Goal: Information Seeking & Learning: Find specific page/section

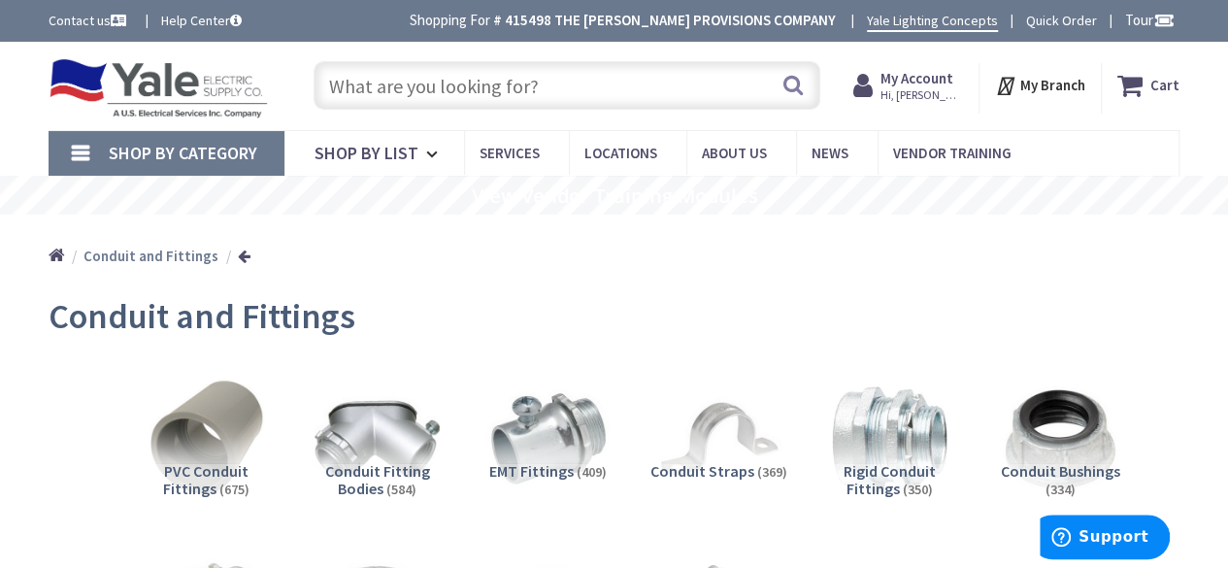
click at [928, 87] on span "My Account Hi, Joe" at bounding box center [921, 85] width 82 height 35
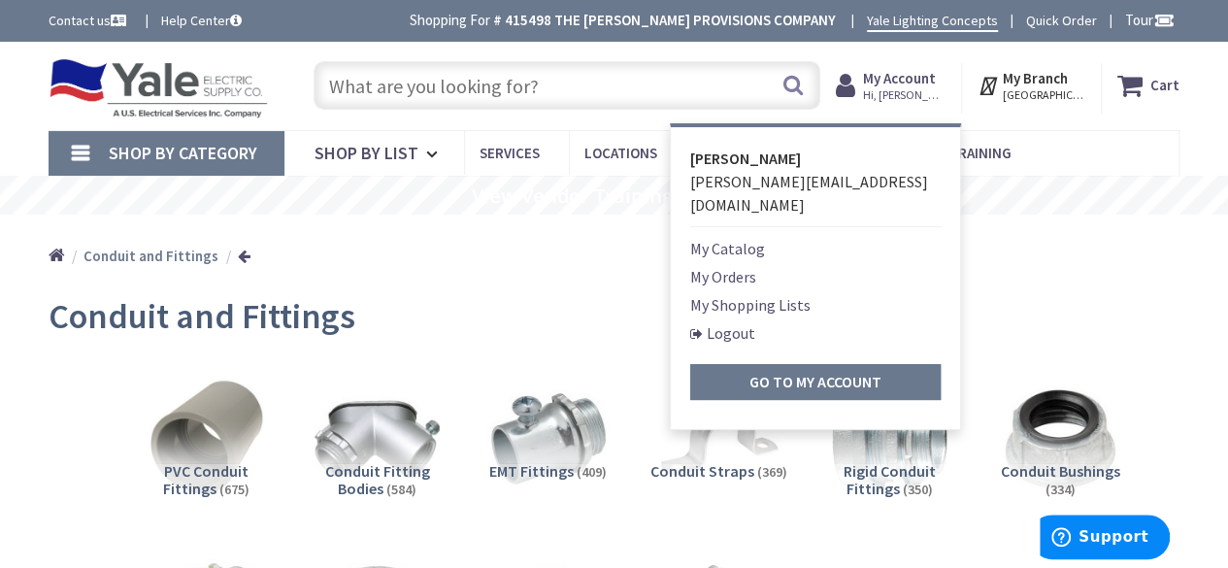
click at [756, 265] on link "My Orders" at bounding box center [723, 276] width 66 height 23
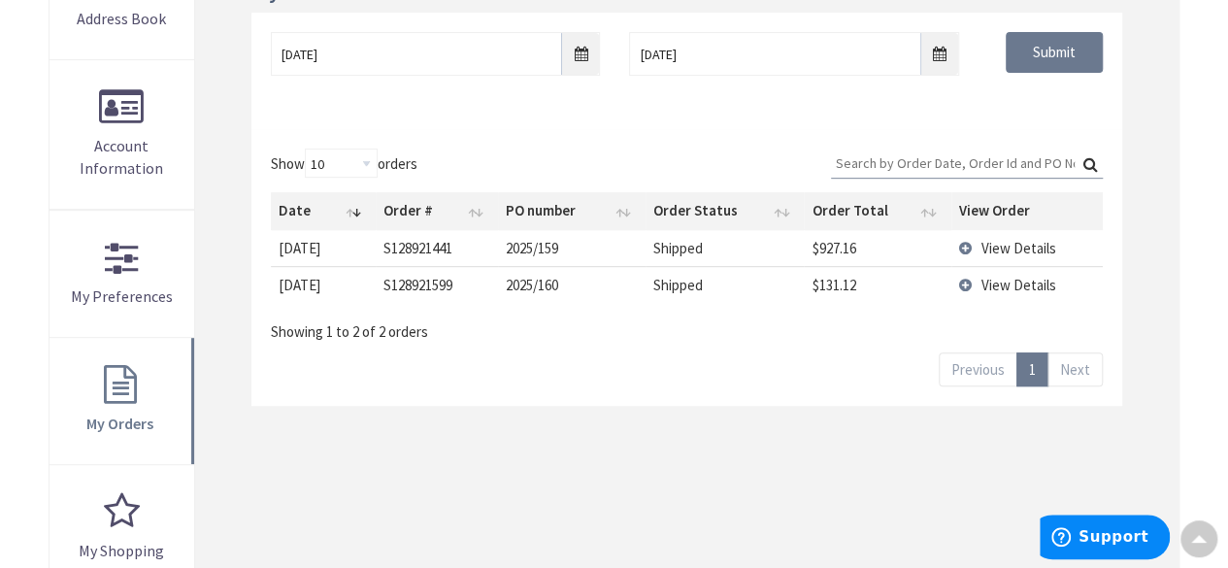
scroll to position [357, 0]
click at [966, 242] on td "View Details" at bounding box center [1026, 246] width 151 height 36
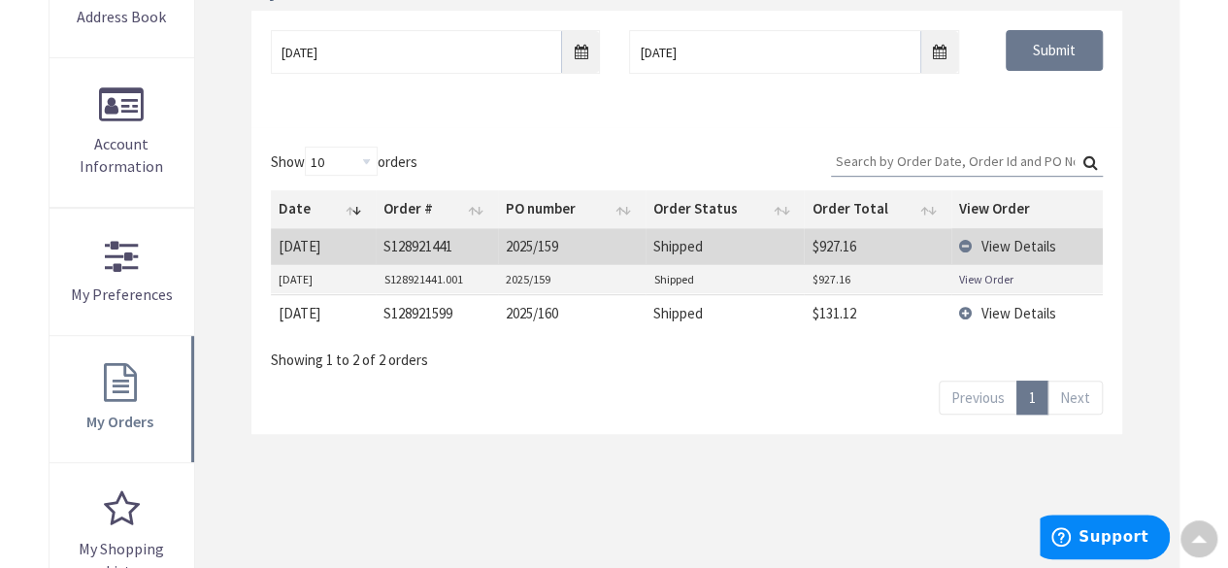
click at [991, 276] on link "View Order" at bounding box center [986, 279] width 54 height 16
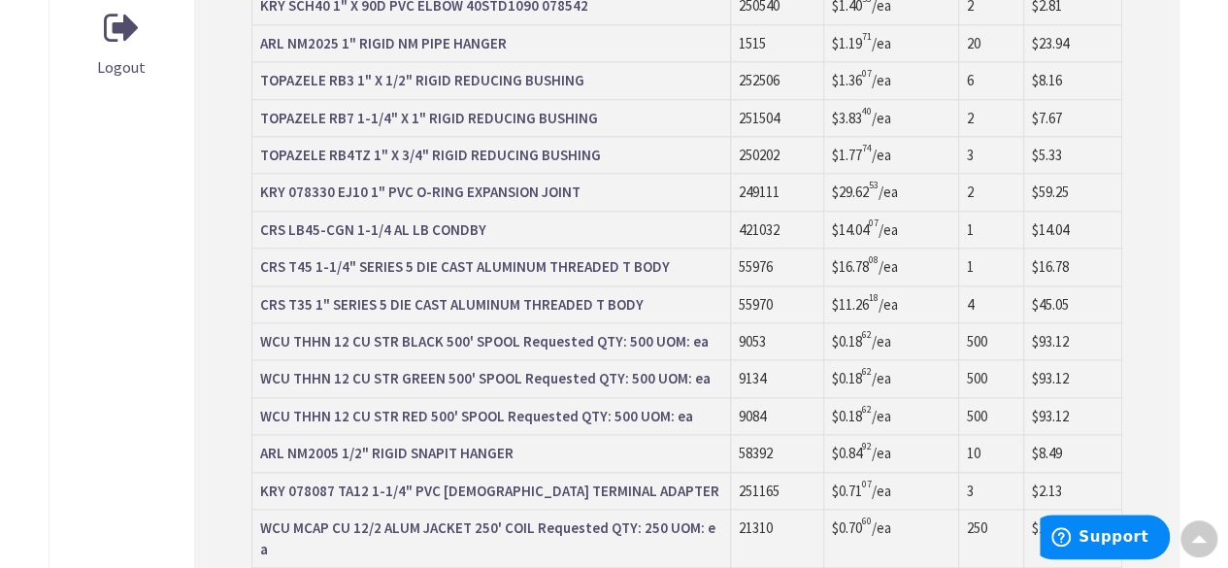
scroll to position [1107, 0]
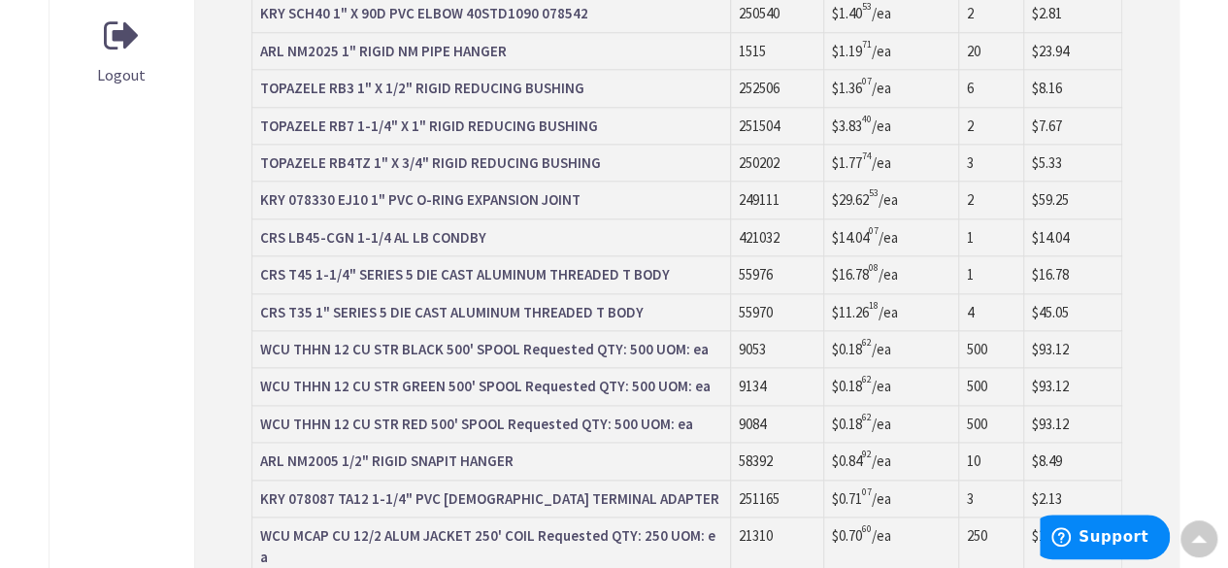
click at [369, 273] on strong "CRS T45 1-1/4" SERIES 5 DIE CAST ALUMINUM THREADED T BODY" at bounding box center [465, 274] width 410 height 18
click at [381, 303] on strong "CRS T35 1" SERIES 5 DIE CAST ALUMINUM THREADED T BODY" at bounding box center [451, 312] width 383 height 18
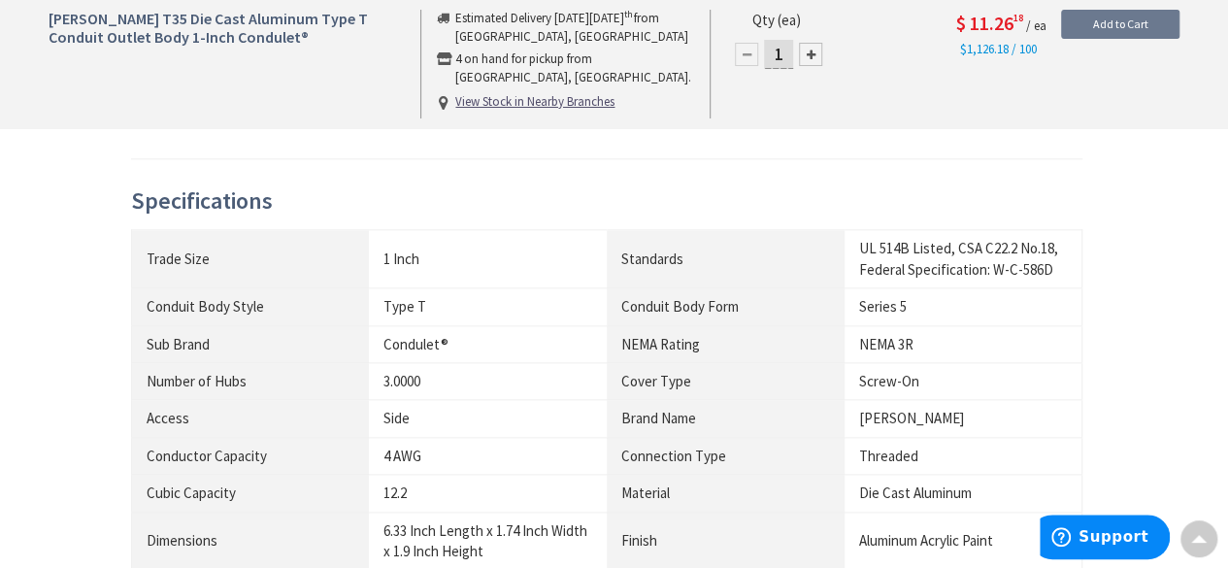
scroll to position [1036, 0]
click at [522, 444] on div "4 AWG" at bounding box center [487, 454] width 209 height 20
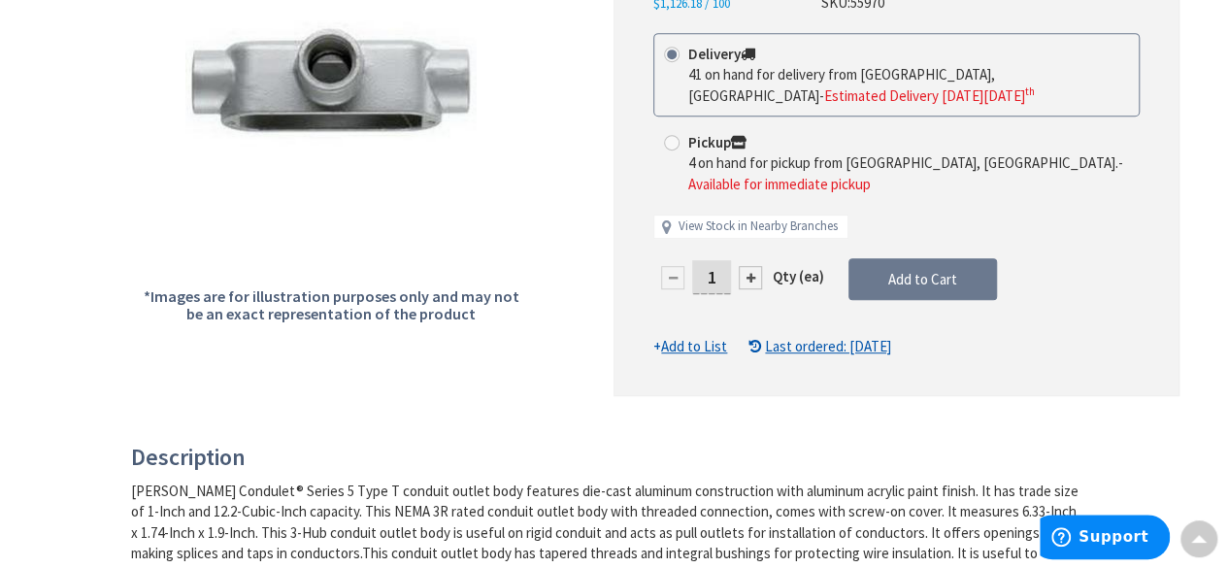
scroll to position [0, 0]
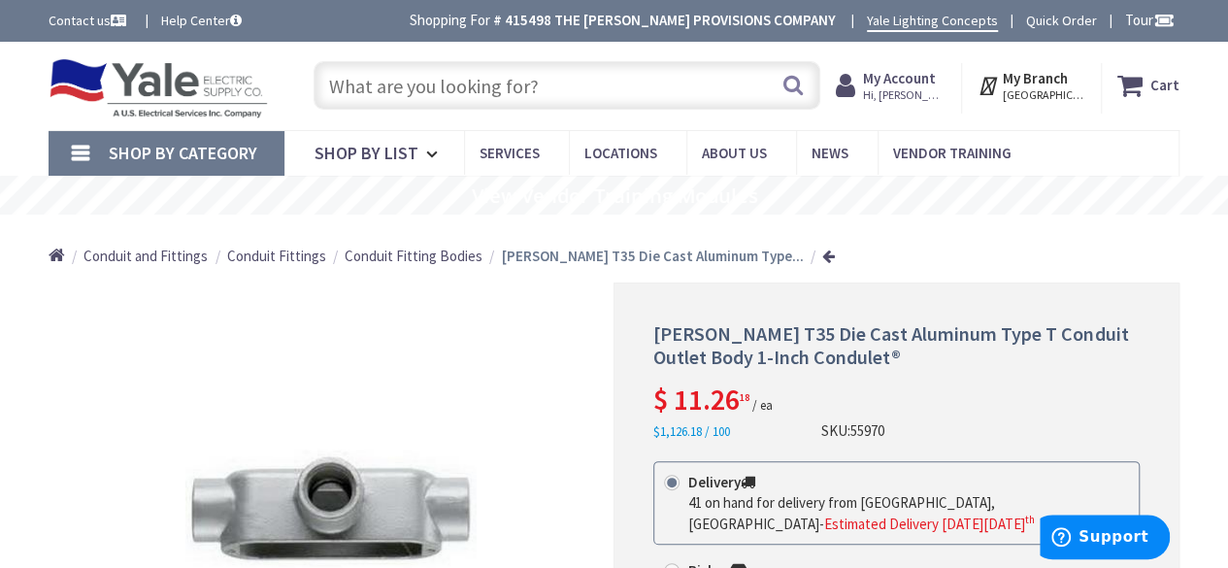
click at [394, 250] on span "Conduit Fitting Bodies" at bounding box center [414, 256] width 138 height 18
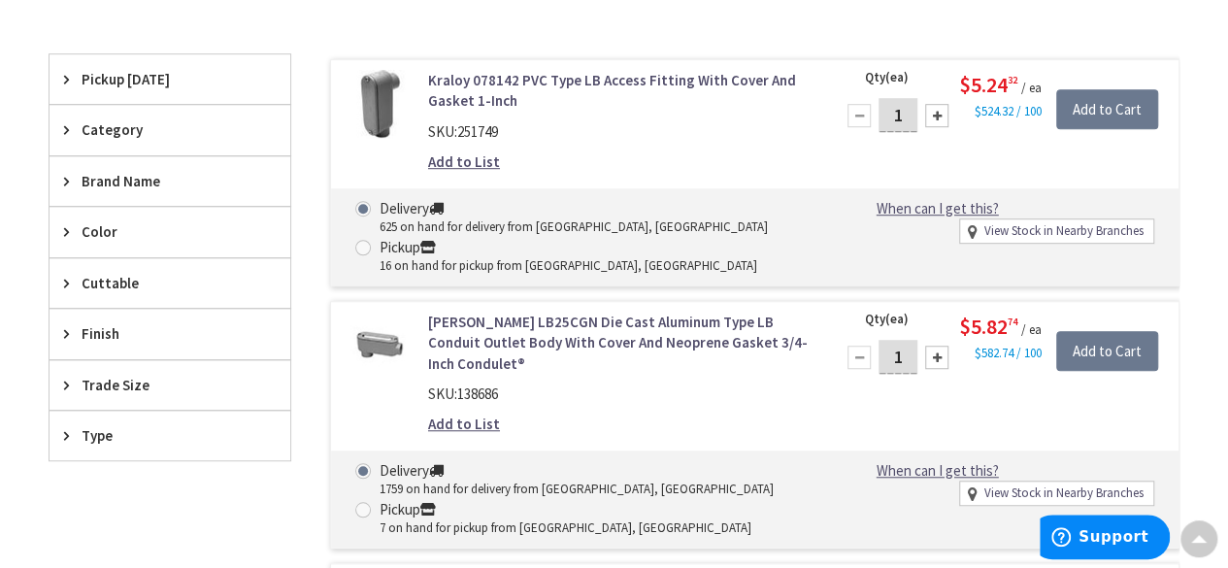
scroll to position [563, 0]
click at [131, 374] on span "Trade Size" at bounding box center [161, 384] width 158 height 20
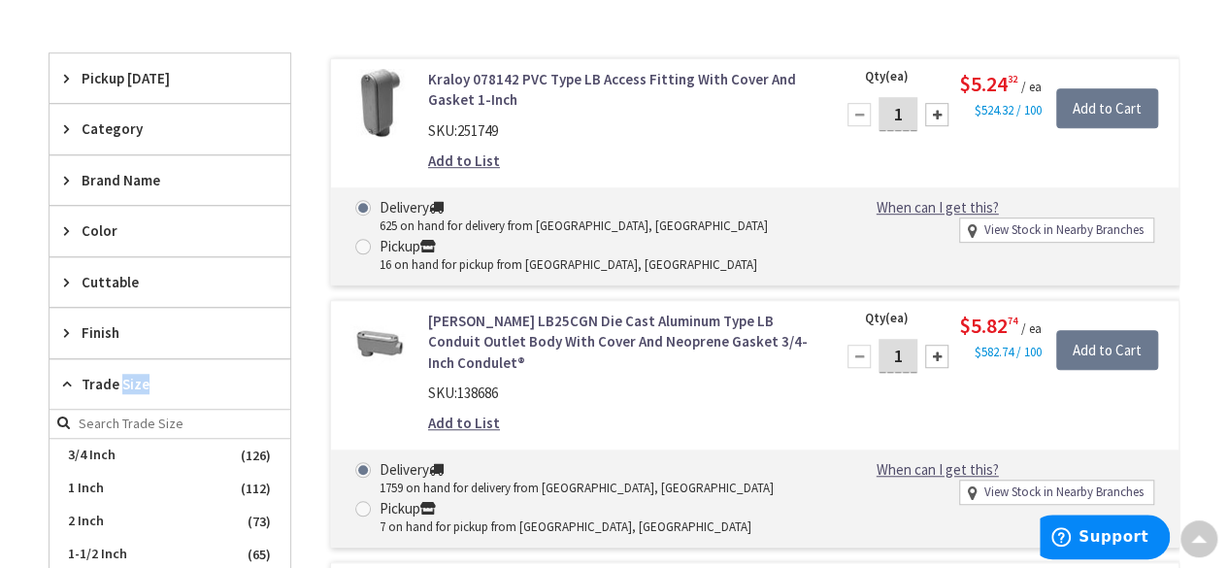
click at [131, 374] on span "Trade Size" at bounding box center [161, 384] width 158 height 20
click at [186, 378] on span "Trade Size" at bounding box center [161, 384] width 158 height 20
click at [123, 489] on span "1 Inch" at bounding box center [169, 488] width 241 height 33
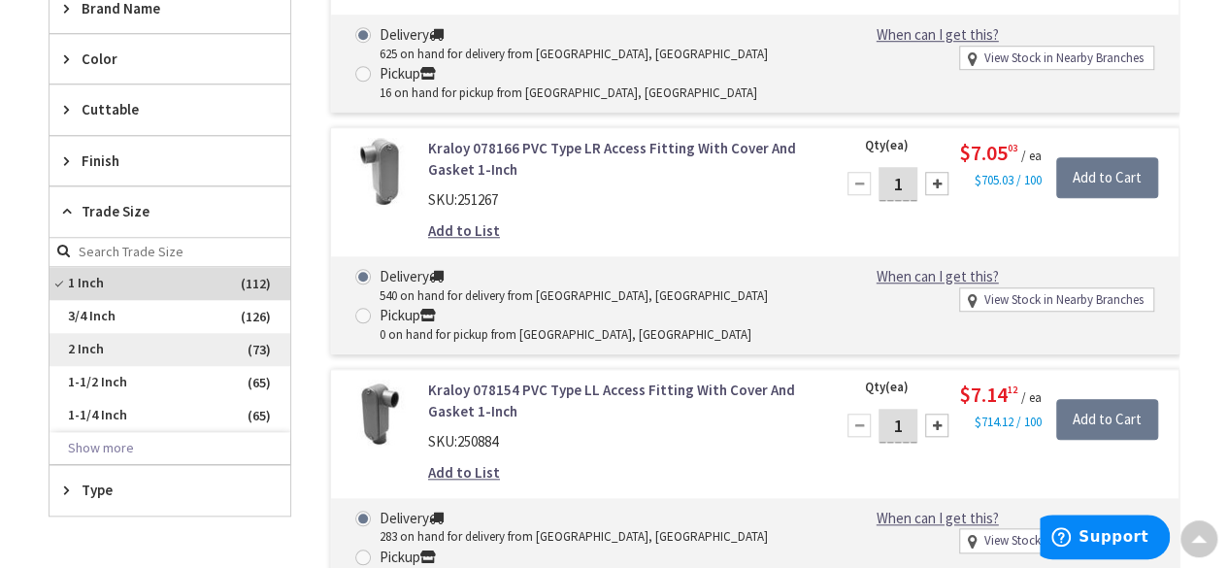
scroll to position [753, 0]
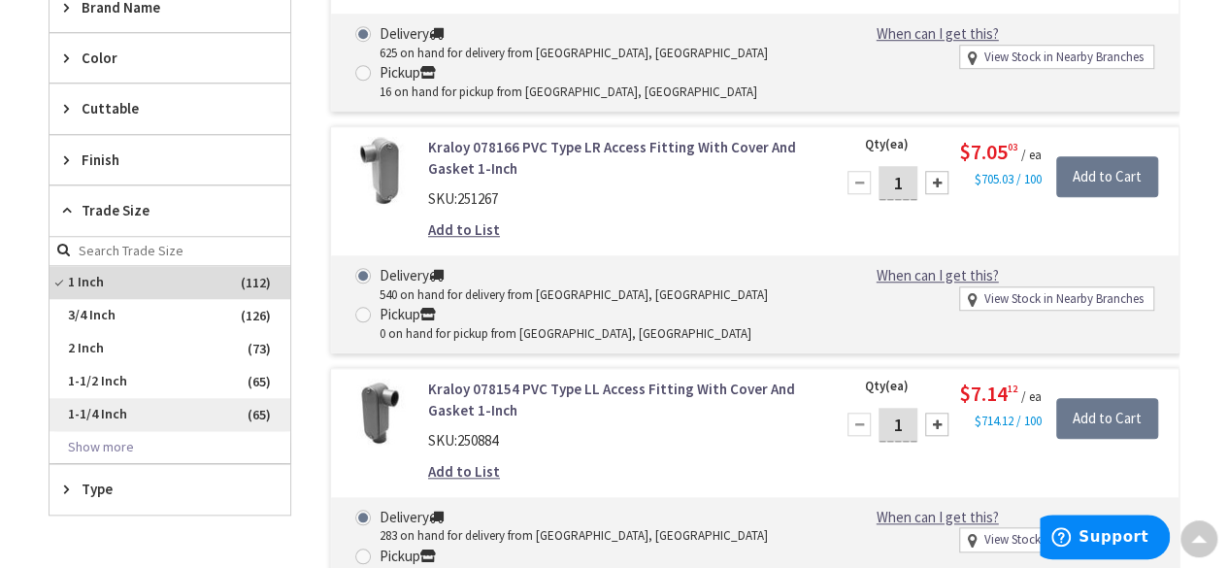
click at [116, 405] on span "1-1/4 Inch" at bounding box center [169, 414] width 241 height 33
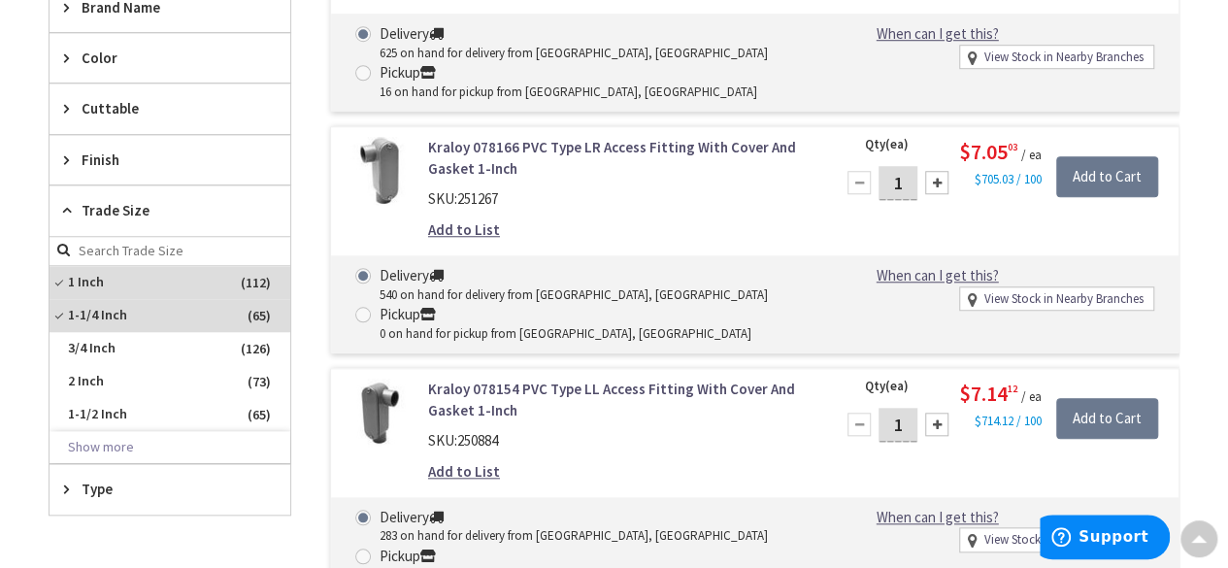
click at [87, 485] on span "Type" at bounding box center [161, 488] width 158 height 20
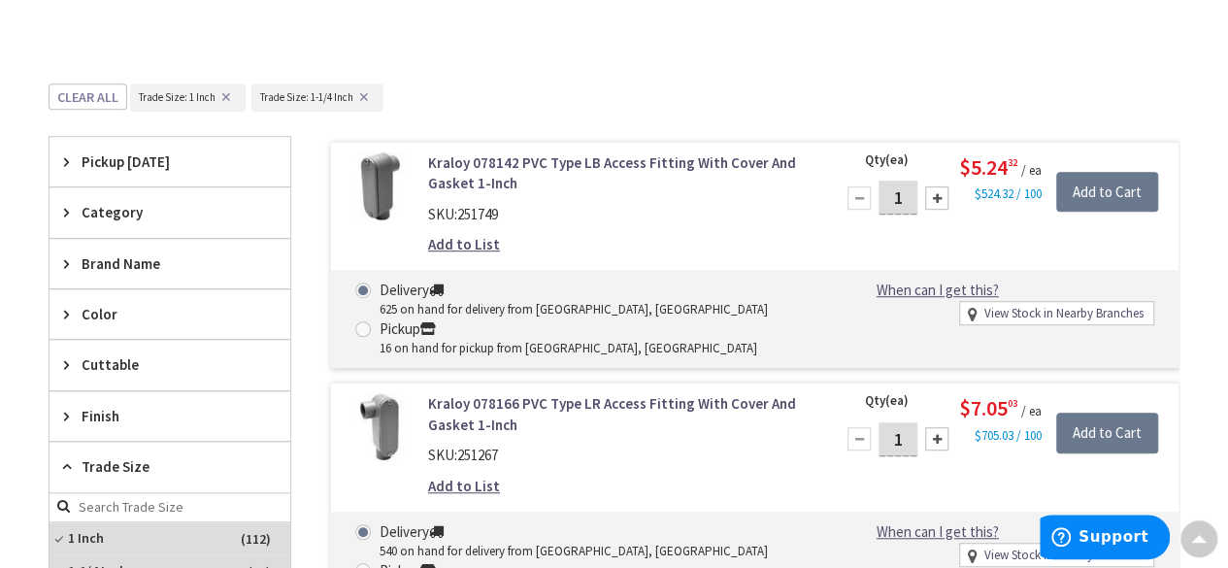
scroll to position [459, 0]
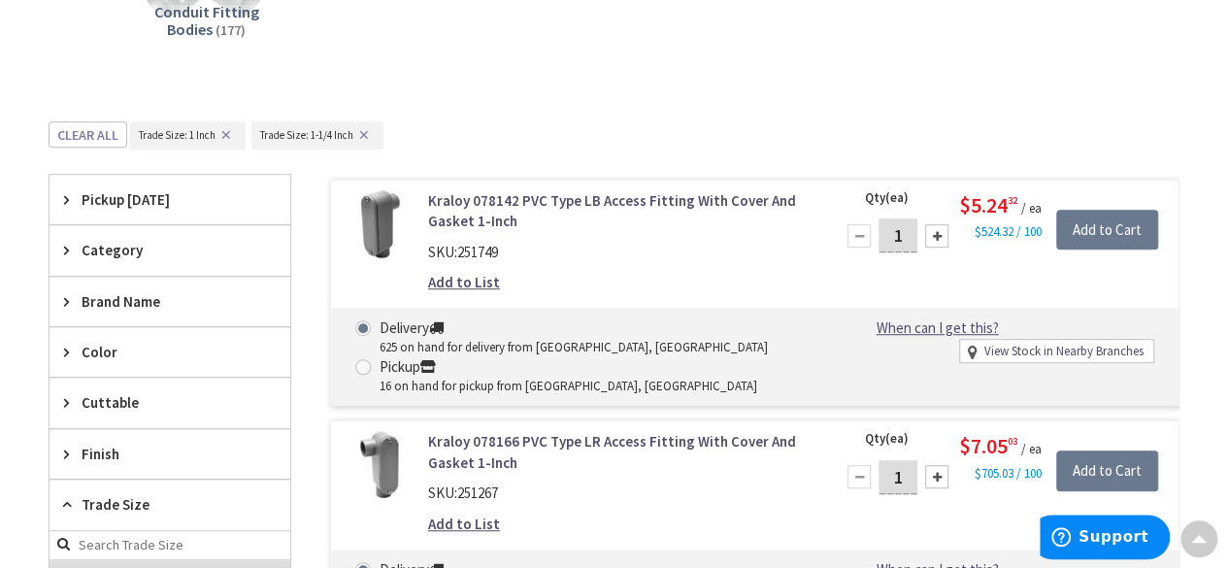
click at [138, 257] on span "Category" at bounding box center [161, 250] width 158 height 20
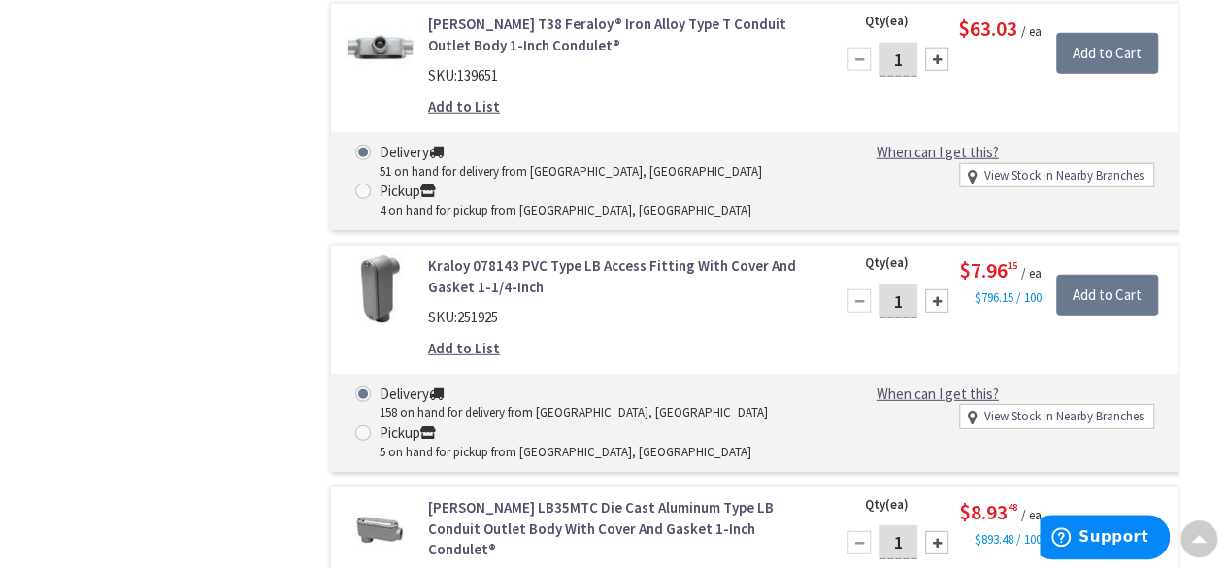
scroll to position [2590, 0]
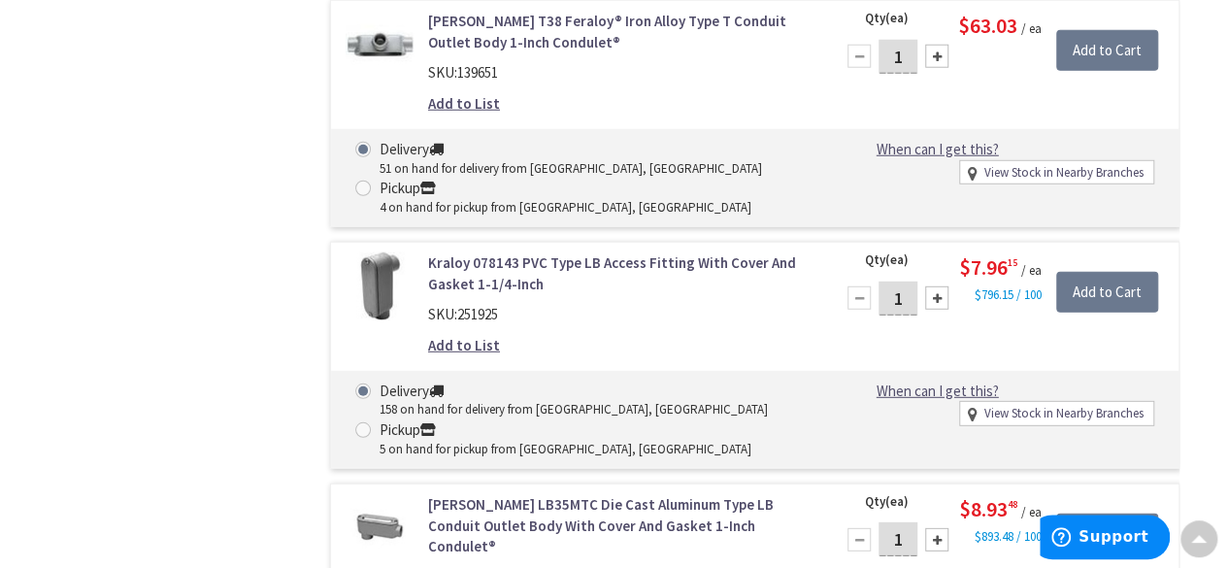
drag, startPoint x: 615, startPoint y: 392, endPoint x: 110, endPoint y: 285, distance: 516.8
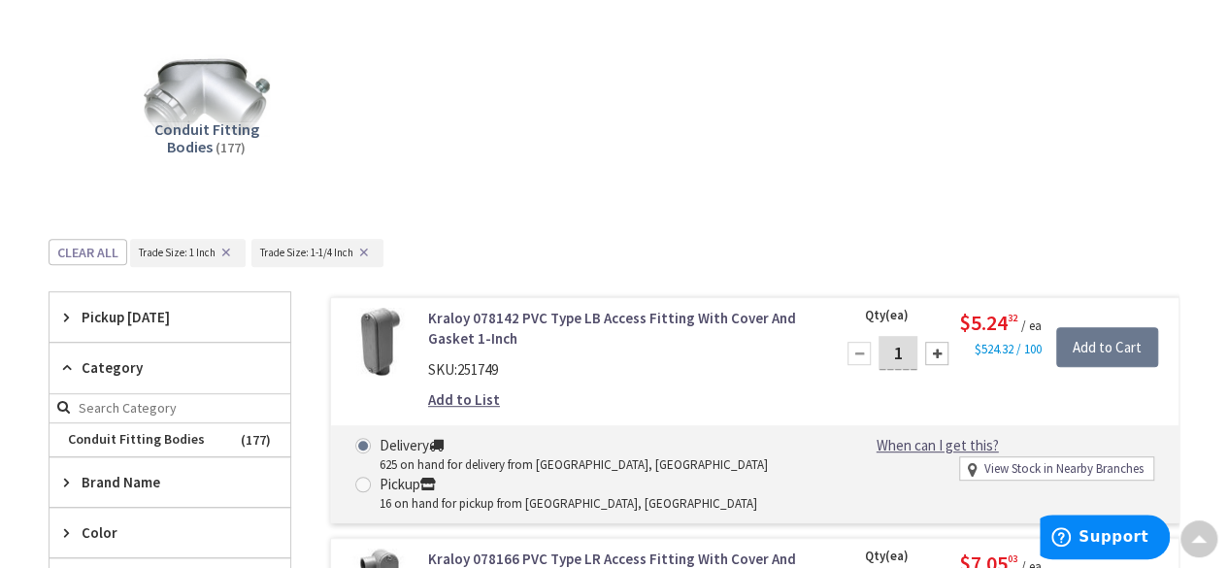
scroll to position [0, 0]
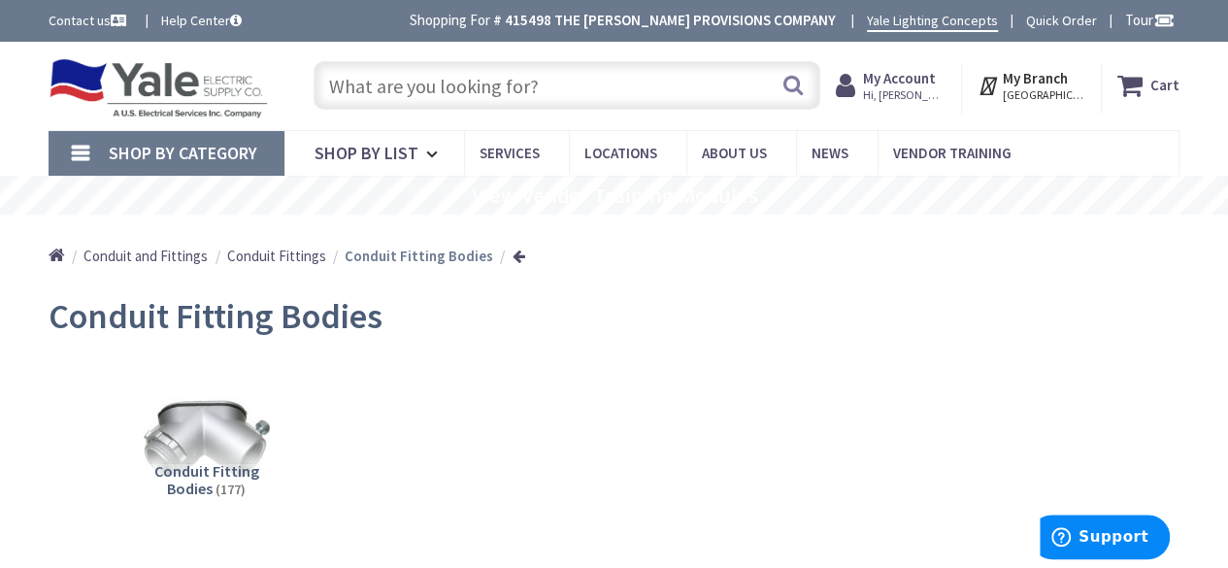
click at [372, 83] on input "text" at bounding box center [566, 85] width 507 height 49
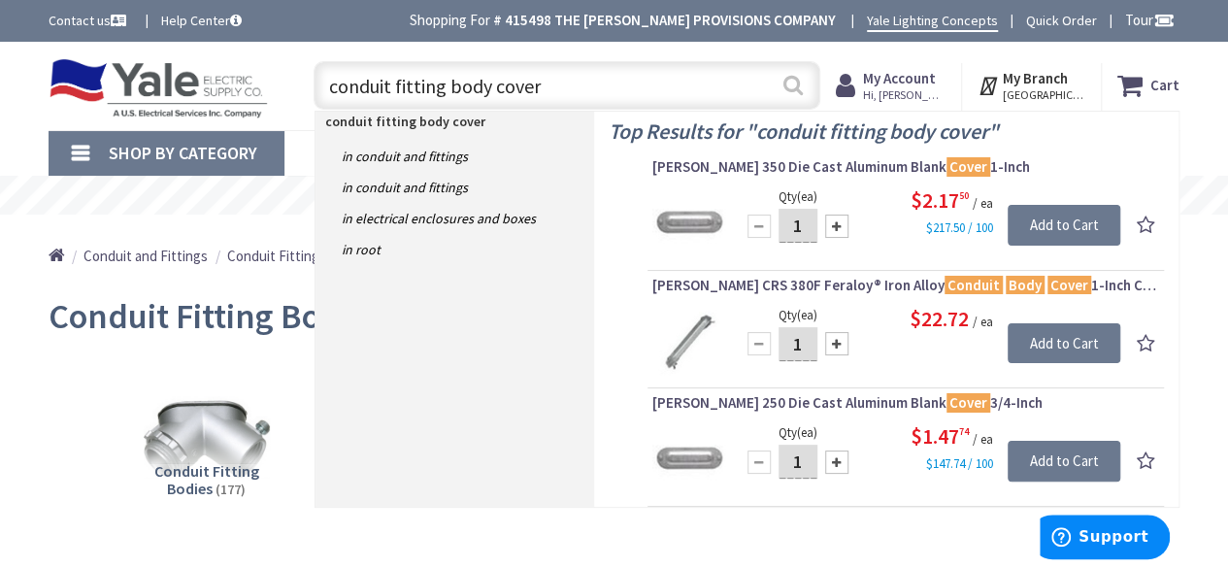
type input "conduit fitting body cover"
click at [792, 90] on button "Search" at bounding box center [792, 85] width 25 height 44
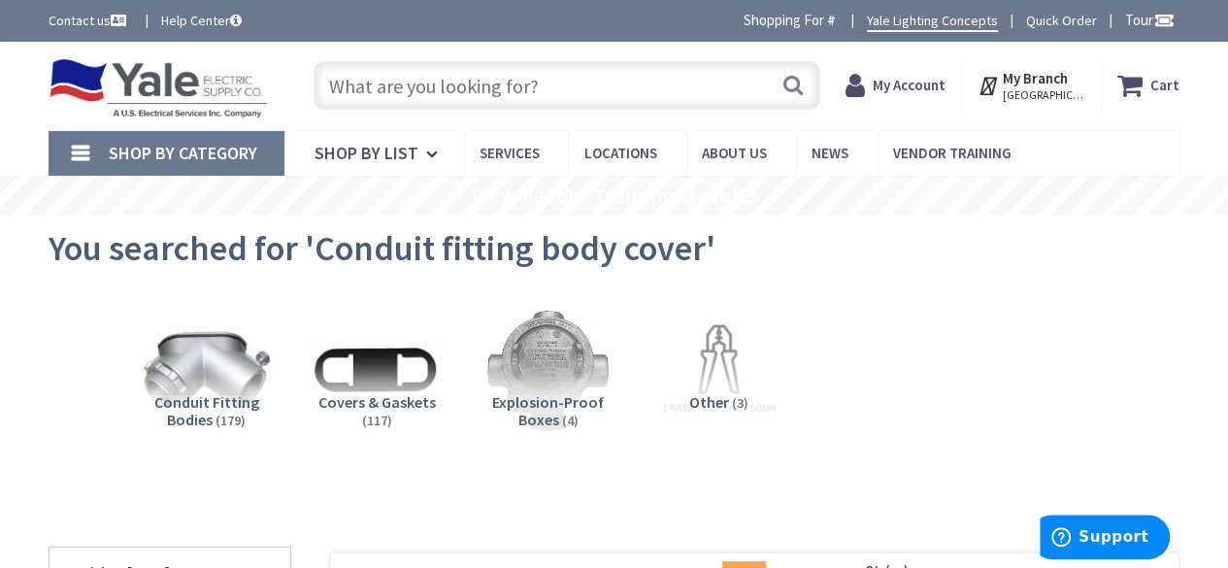
click at [396, 370] on img at bounding box center [378, 370] width 138 height 138
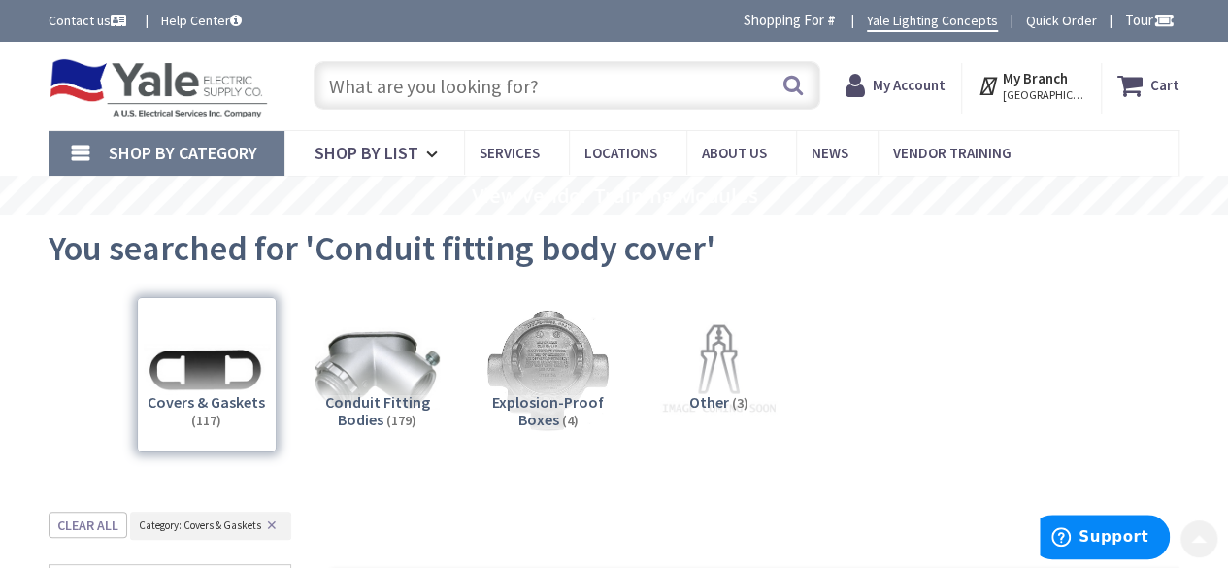
scroll to position [510, 0]
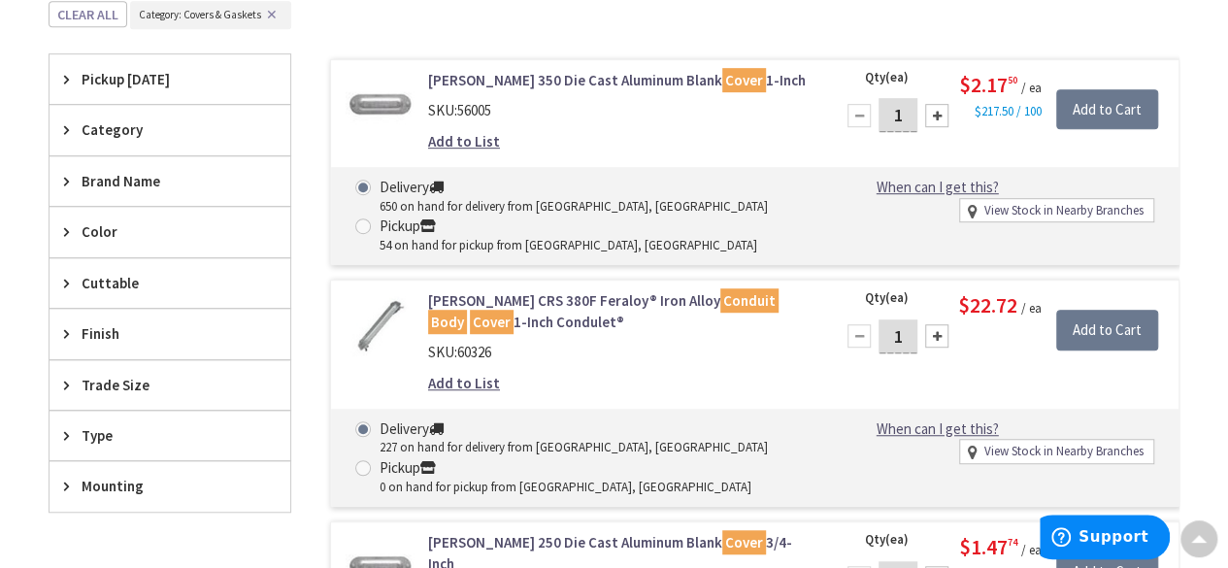
click at [531, 79] on link "Crouse-Hinds 350 Die Cast Aluminum Blank Cover 1-Inch" at bounding box center [619, 80] width 382 height 20
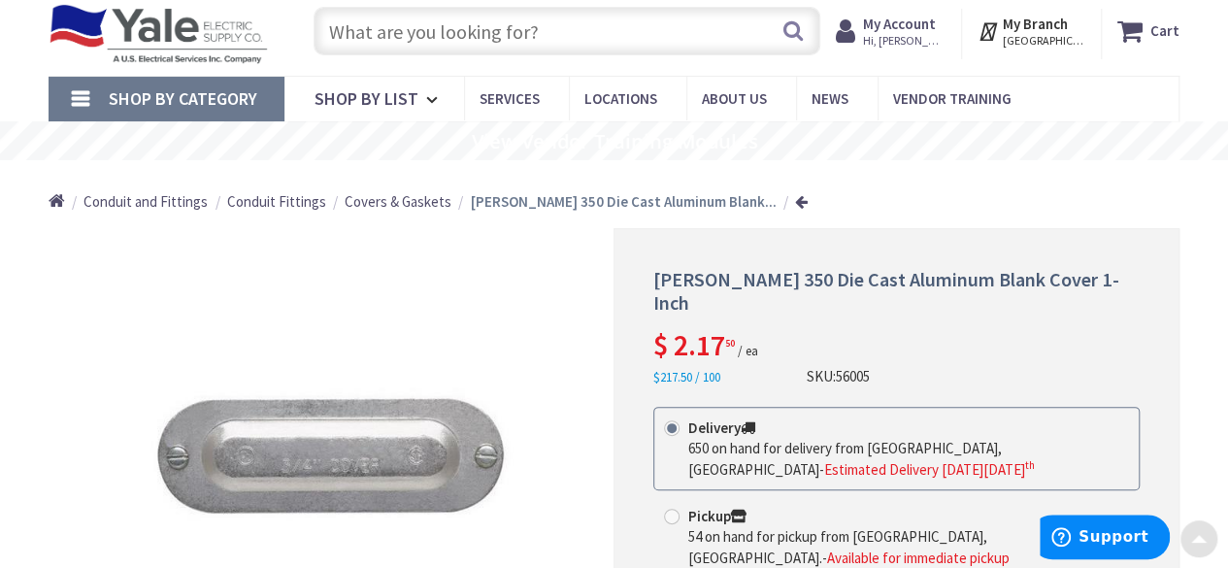
scroll to position [53, 0]
